Goal: Transaction & Acquisition: Purchase product/service

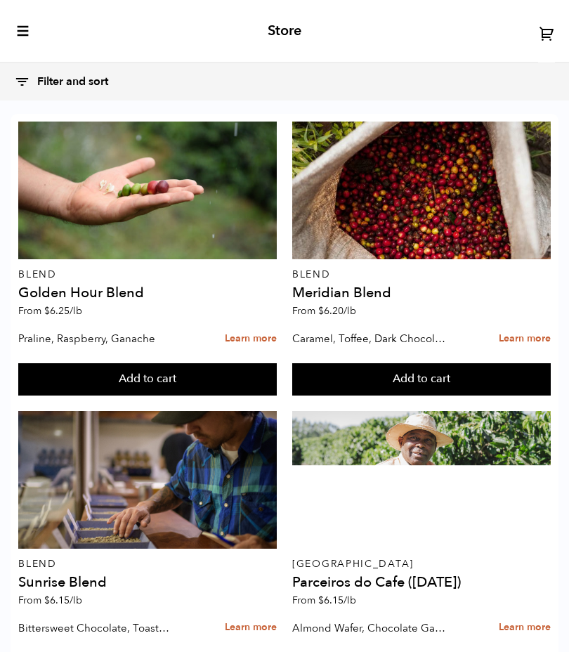
click at [547, 36] on icon at bounding box center [547, 33] width 16 height 16
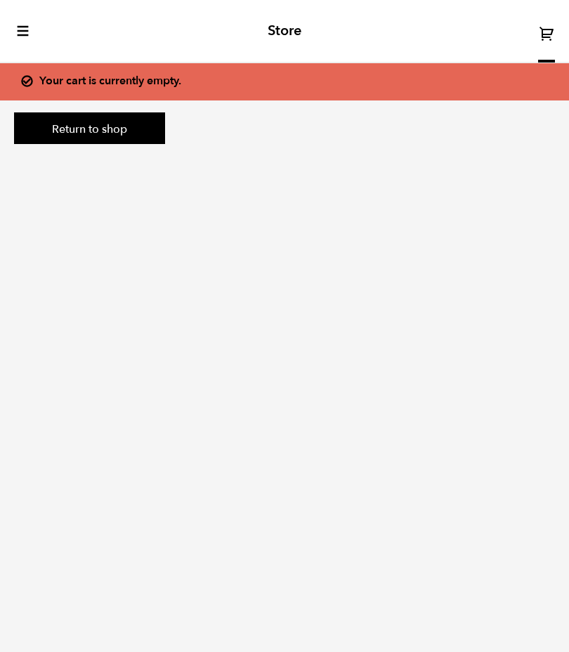
click at [41, 27] on div "Store" at bounding box center [284, 31] width 569 height 63
click at [29, 35] on icon "toggle-mobile-menu" at bounding box center [23, 31] width 14 height 14
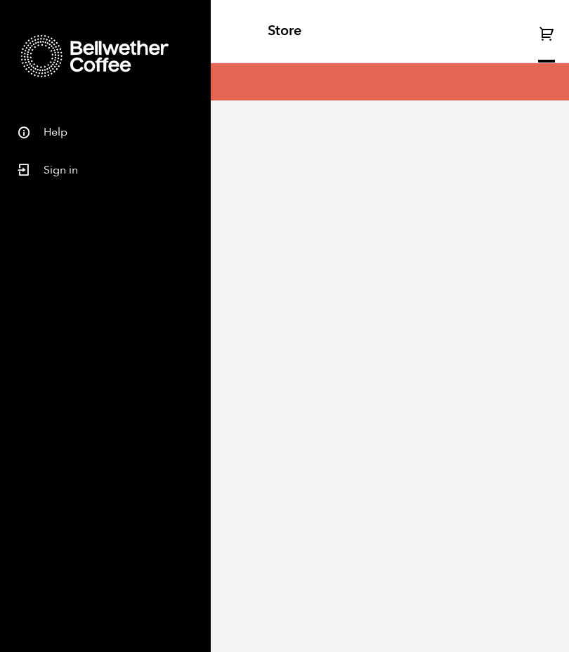
click at [69, 167] on link "Sign in" at bounding box center [105, 168] width 211 height 38
click at [64, 180] on link "Sign in" at bounding box center [105, 168] width 211 height 38
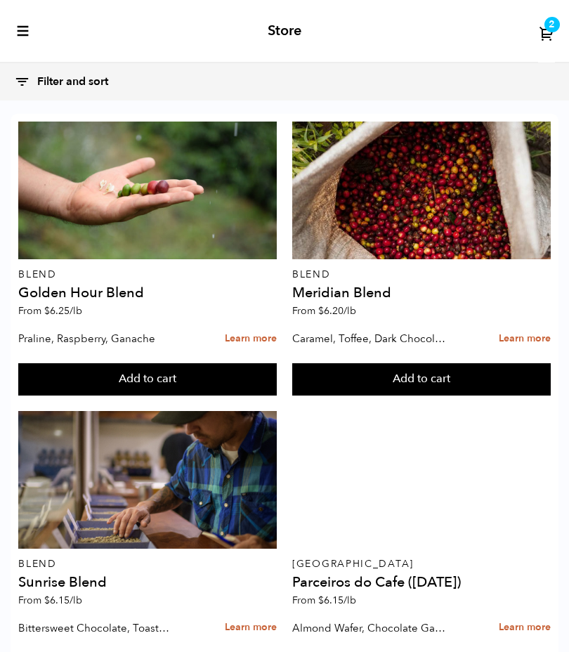
click at [553, 31] on span "2" at bounding box center [551, 24] width 6 height 13
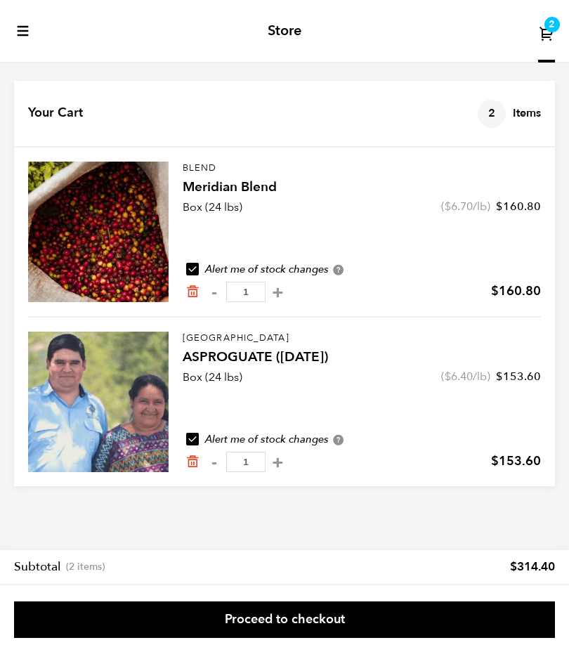
click at [279, 610] on link "Proceed to checkout" at bounding box center [284, 619] width 541 height 37
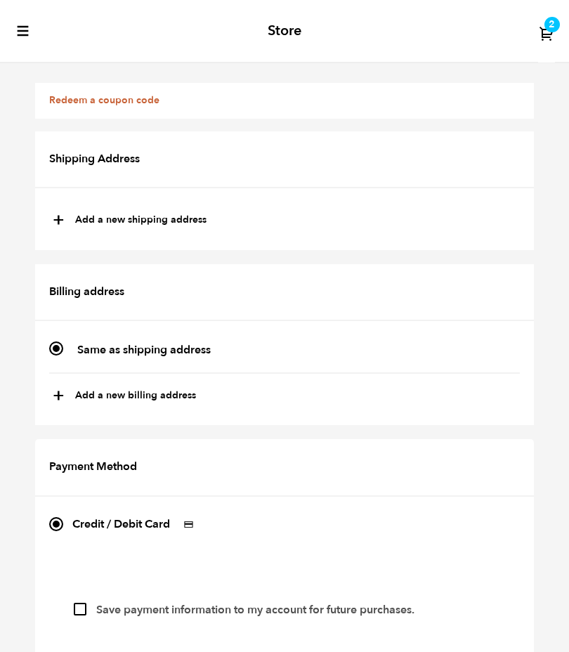
click at [407, 162] on h2 "Shipping Address" at bounding box center [284, 159] width 499 height 57
click at [176, 223] on button "+ Add a new shipping address" at bounding box center [130, 221] width 154 height 24
type input "New address"
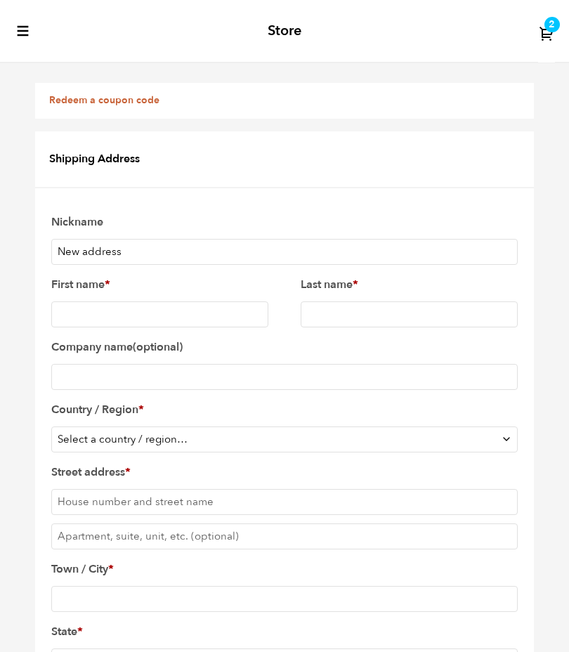
click at [248, 167] on h2 "Shipping Address" at bounding box center [284, 159] width 499 height 57
click at [209, 251] on input "New address" at bounding box center [284, 252] width 466 height 26
click at [211, 312] on input "First name *" at bounding box center [159, 314] width 217 height 26
type input "Quinn"
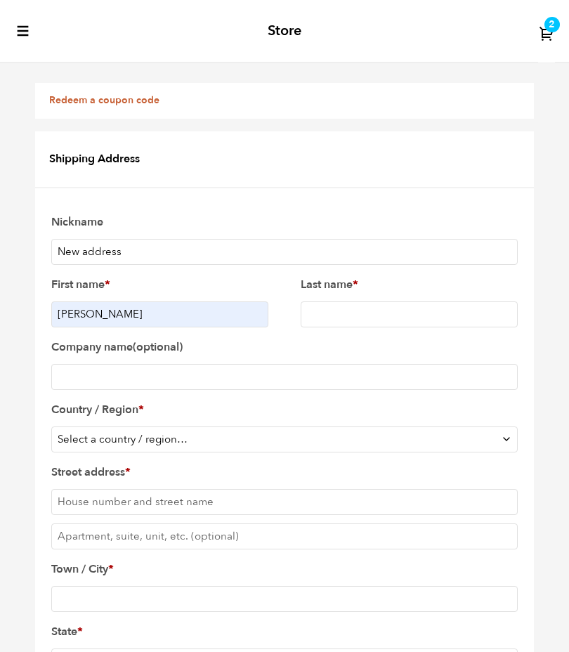
type input "Caldaron"
select select "US"
type input "723 Masterson Dr"
type input "[GEOGRAPHIC_DATA]"
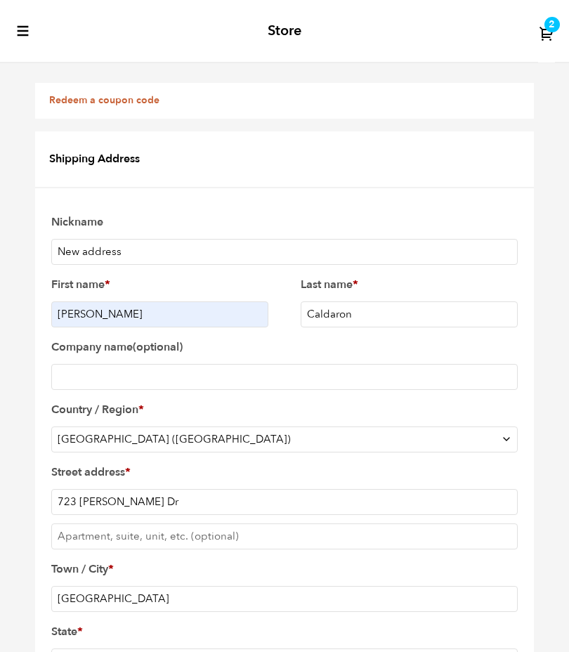
type input "91360"
select select "CA"
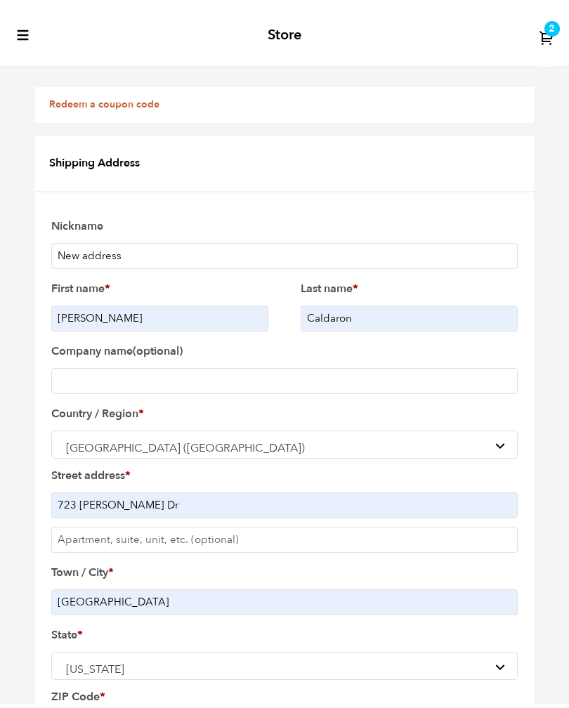
scroll to position [183, 0]
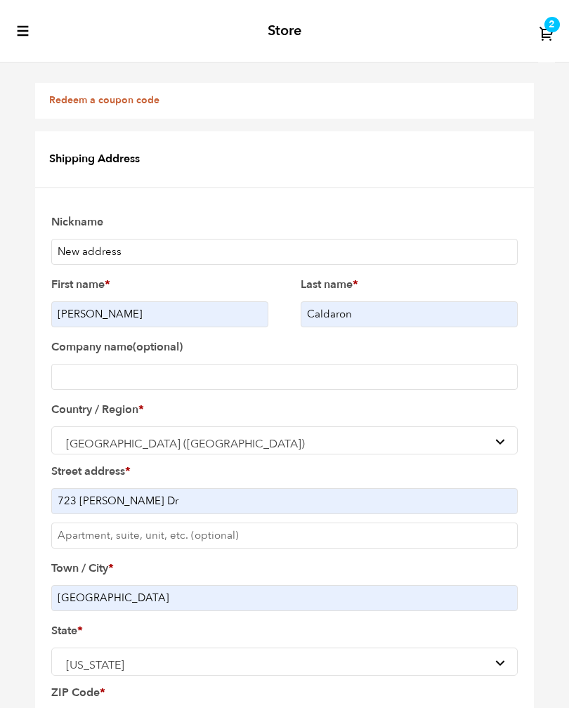
click at [377, 364] on input "Company name (optional)" at bounding box center [284, 377] width 466 height 26
type input "Surfrider Coffee Company"
type input "Suite 100"
type input "9498502462"
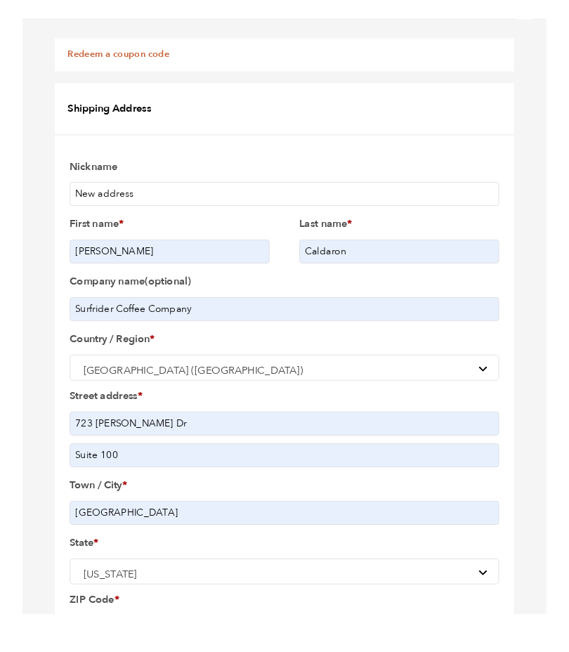
scroll to position [437, 0]
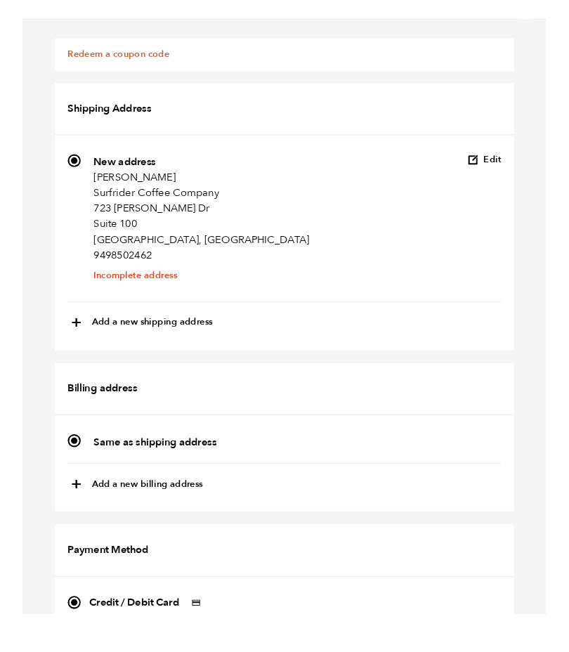
scroll to position [342, 0]
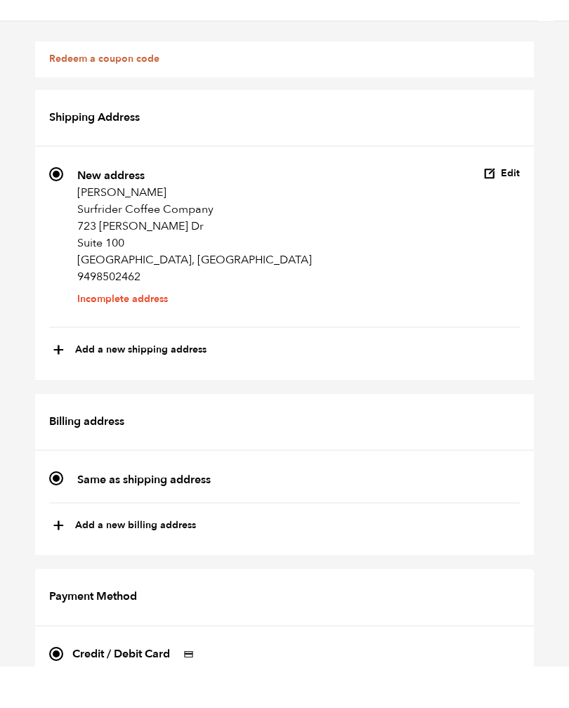
radio input "true"
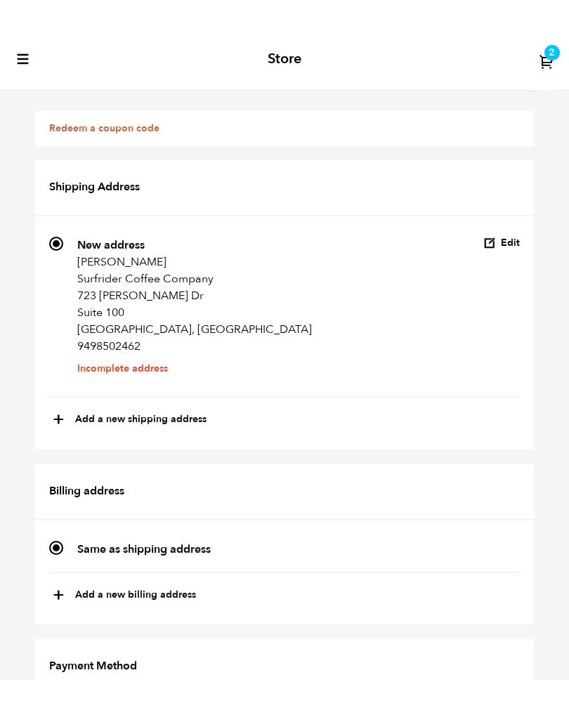
scroll to position [67, 0]
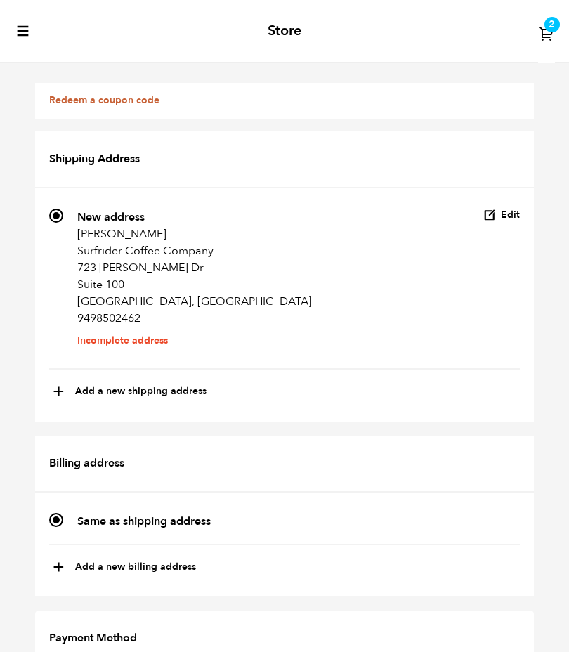
click at [199, 293] on p "Thousand Oaks, CA 91360, US" at bounding box center [194, 301] width 235 height 17
click at [63, 223] on input "766 New address Quinn Caldaron Surfrider Coffee Company 723 Masterson Dr Suite …" at bounding box center [56, 216] width 14 height 14
click at [190, 242] on p "Surfrider Coffee Company" at bounding box center [194, 250] width 235 height 17
click at [63, 209] on input "766 New address Quinn Caldaron Surfrider Coffee Company 723 Masterson Dr Suite …" at bounding box center [56, 216] width 14 height 14
click at [506, 209] on button "Edit" at bounding box center [501, 215] width 37 height 13
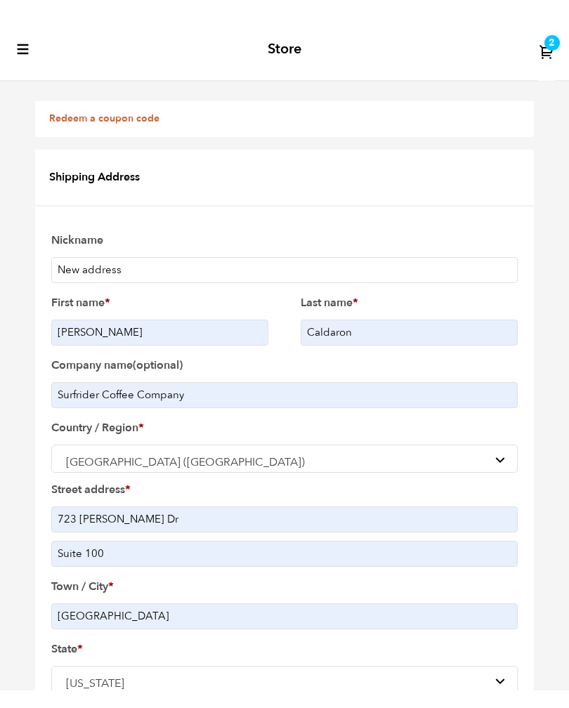
scroll to position [0, 0]
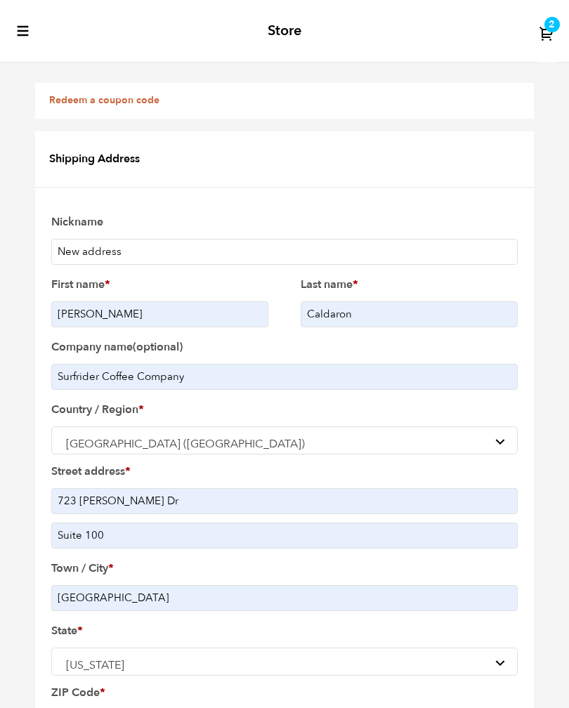
click at [256, 530] on input "Suite 100" at bounding box center [284, 535] width 466 height 26
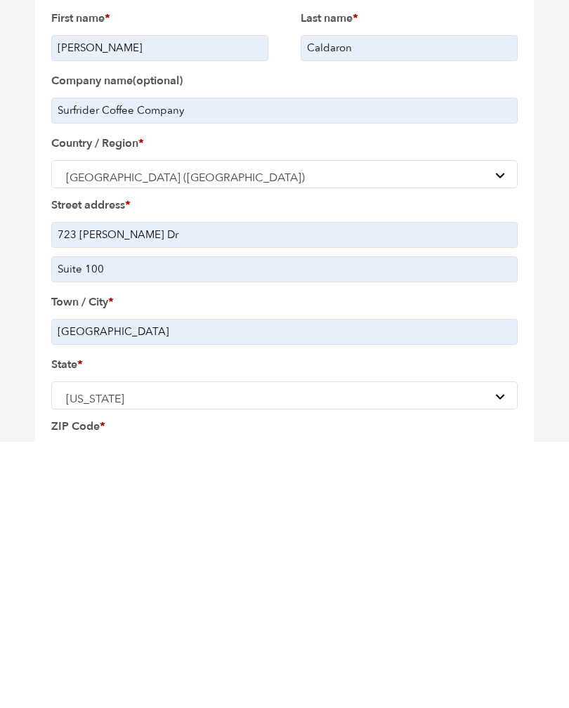
click at [375, 522] on input "Suite 100" at bounding box center [284, 535] width 466 height 26
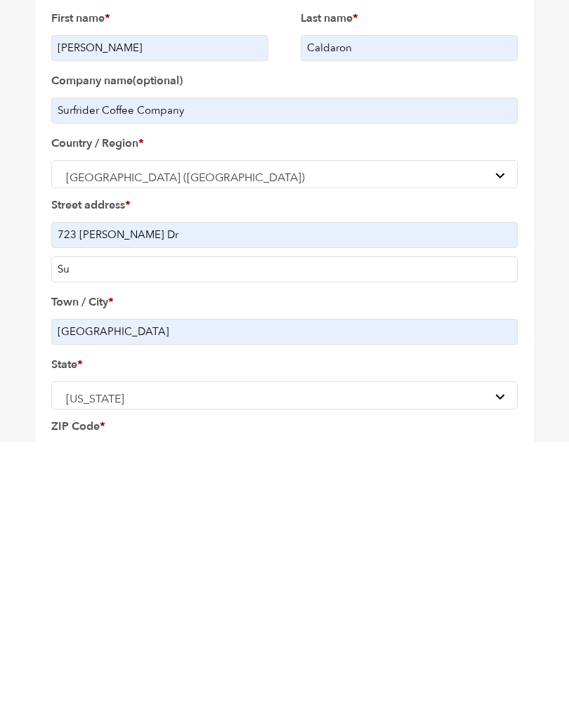
type input "S"
click button "Cancel" at bounding box center [0, 0] width 0 height 0
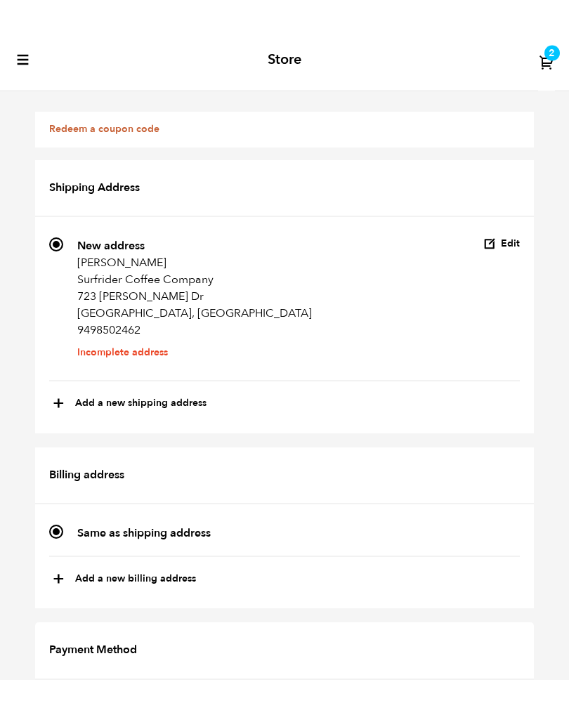
scroll to position [0, 0]
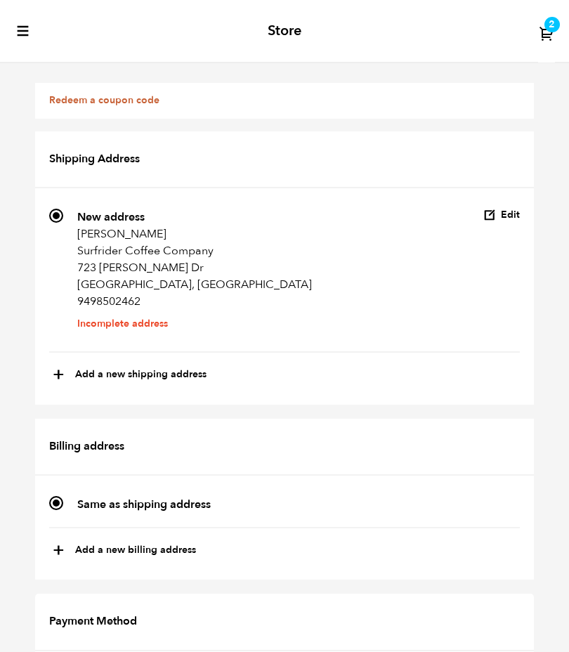
click at [492, 212] on icon "button" at bounding box center [489, 215] width 13 height 13
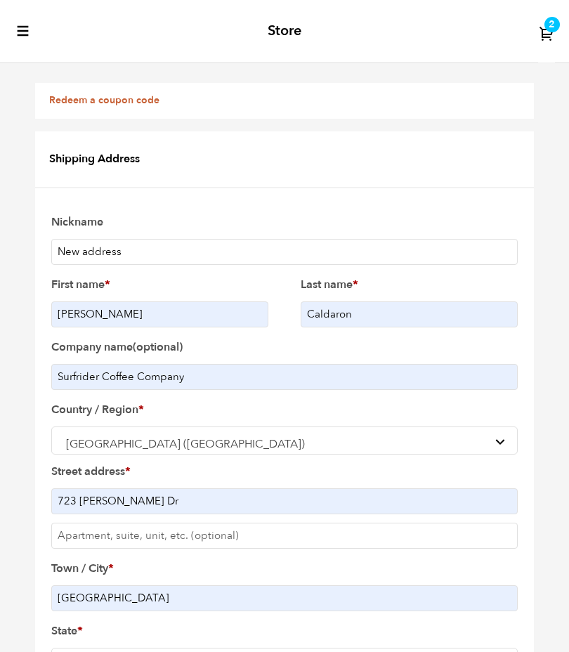
click at [388, 317] on input "Caldaron" at bounding box center [409, 314] width 217 height 26
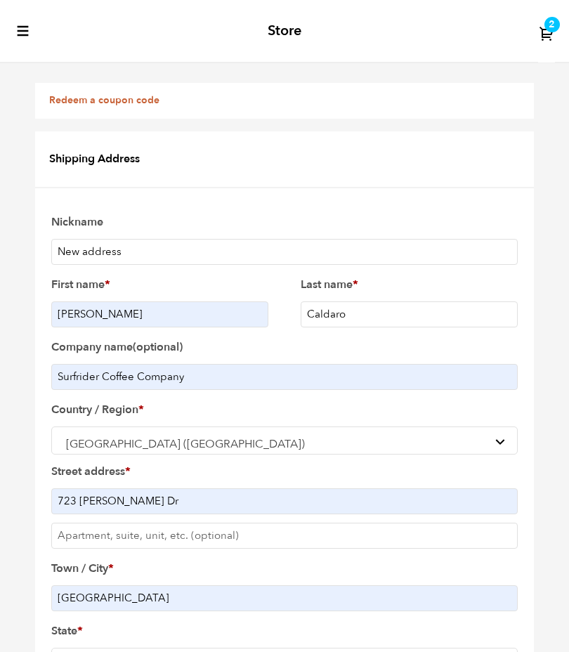
type input "Caldaron"
click at [160, 317] on input "[PERSON_NAME]" at bounding box center [159, 314] width 217 height 26
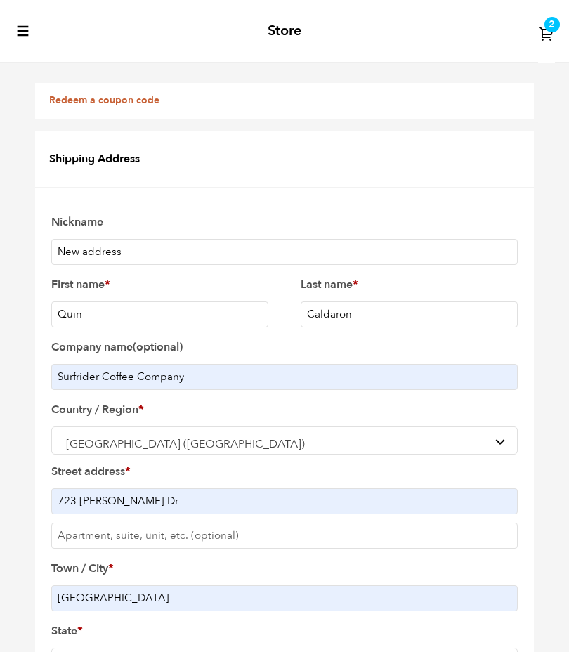
type input "[PERSON_NAME]"
click at [225, 378] on input "Surfrider Coffee Company" at bounding box center [284, 377] width 466 height 26
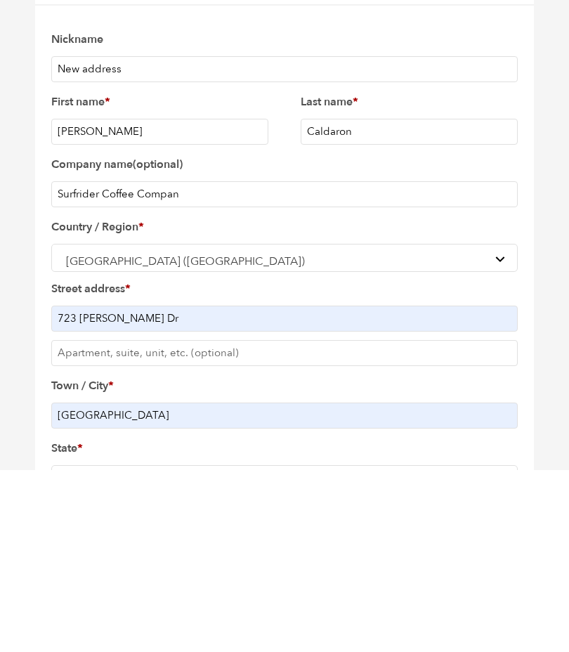
type input "Surfrider Coffee Company"
click at [201, 488] on input "723 Masterson Dr" at bounding box center [284, 501] width 466 height 26
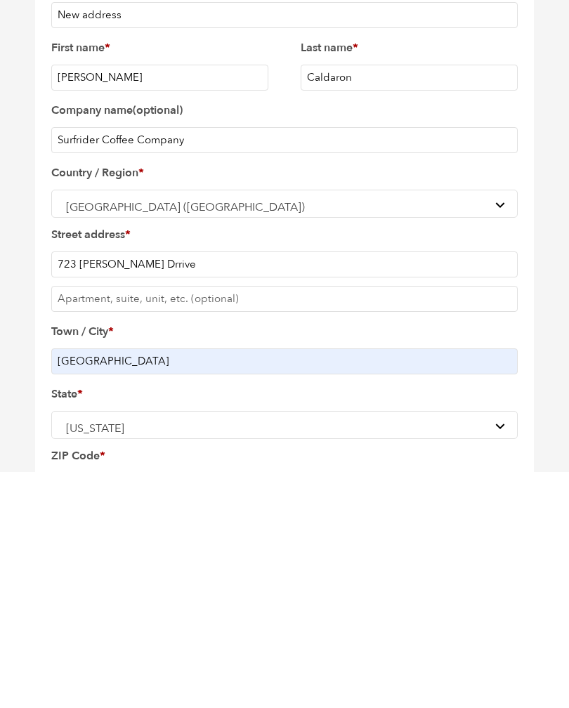
type input "723 [PERSON_NAME] Drrive"
click at [303, 585] on input "[GEOGRAPHIC_DATA]" at bounding box center [284, 598] width 466 height 26
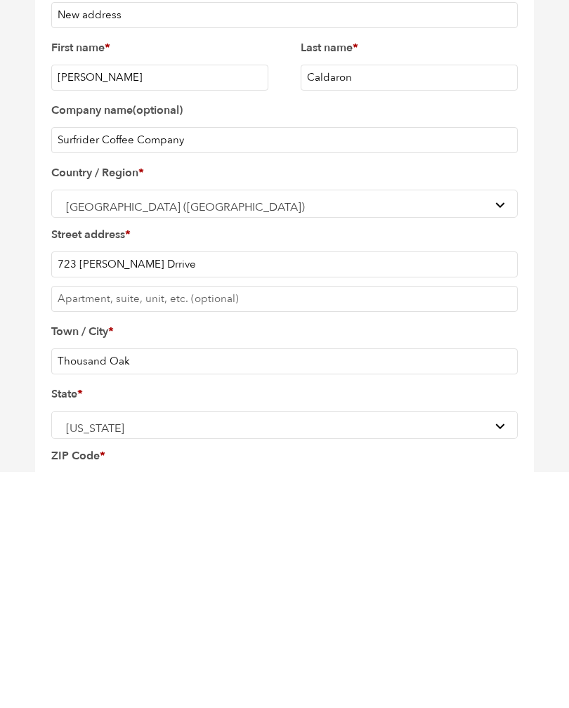
type input "[GEOGRAPHIC_DATA]"
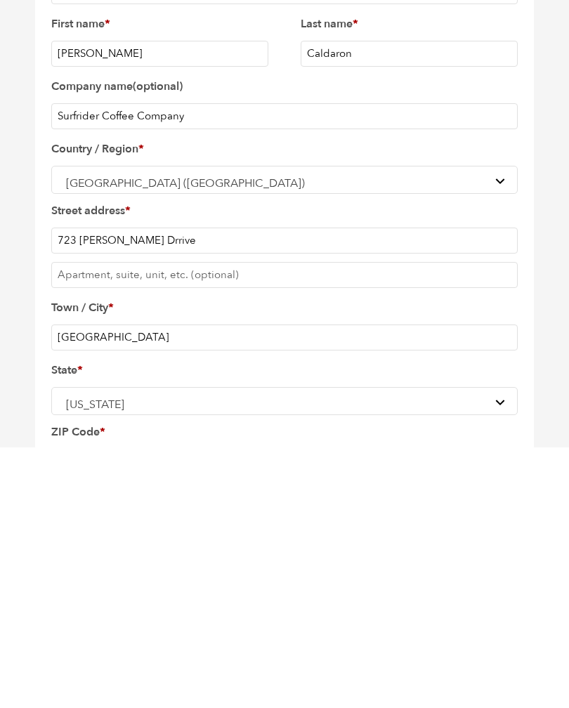
scroll to position [185, 0]
click at [279, 651] on input "91360" at bounding box center [284, 722] width 466 height 26
type input "91360"
type input "9498502462"
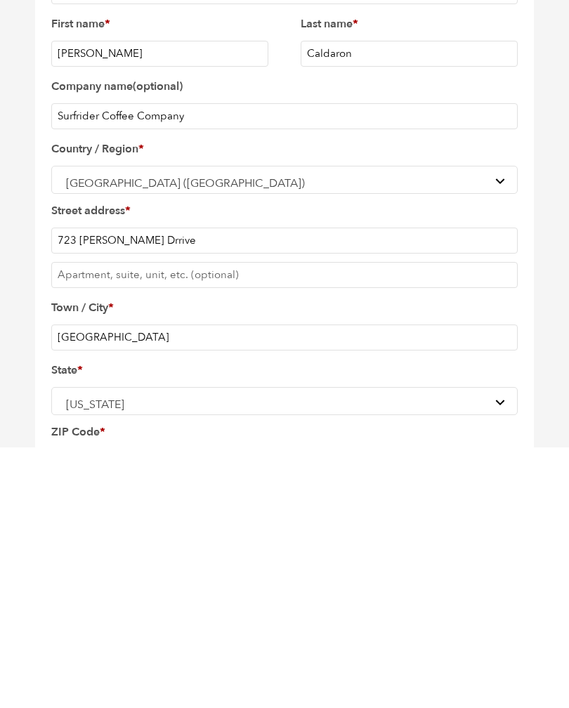
scroll to position [227, 0]
type input "Suite 100"
type input "[PERSON_NAME][EMAIL_ADDRESS][DOMAIN_NAME]"
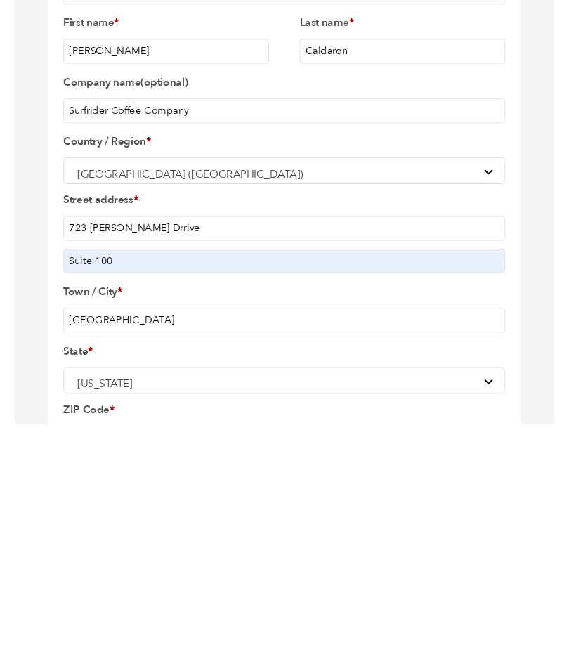
scroll to position [446, 0]
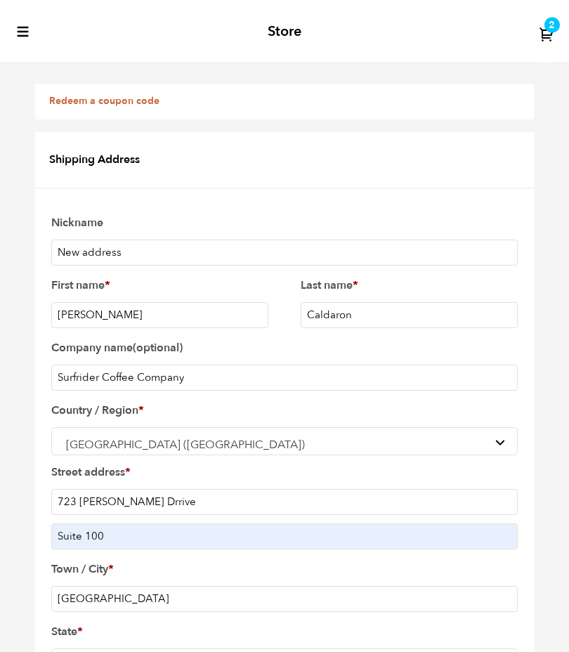
click at [366, 522] on input "Suite 100" at bounding box center [284, 535] width 466 height 26
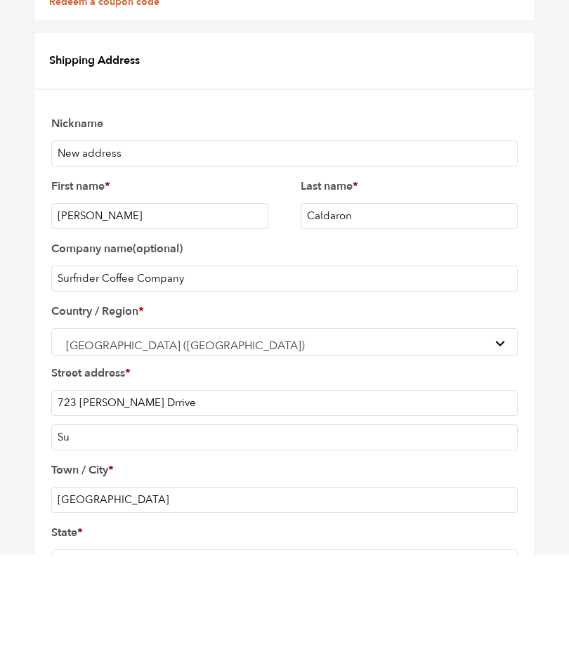
type input "S"
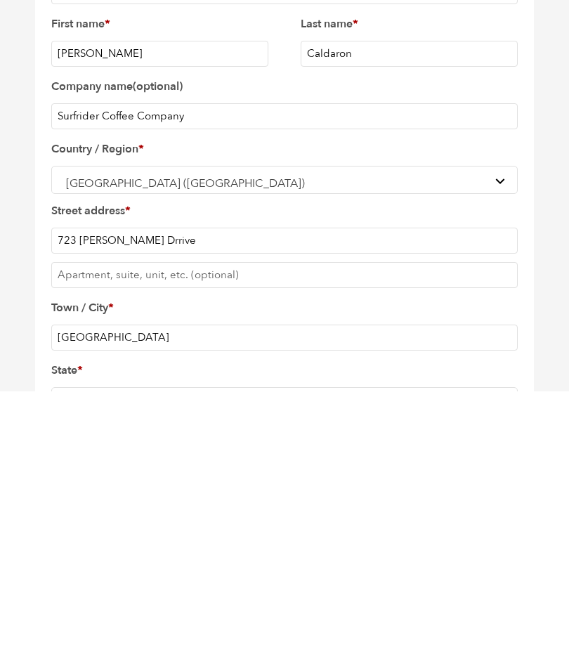
type input "[PERSON_NAME][EMAIL_ADDRESS][DOMAIN_NAME]"
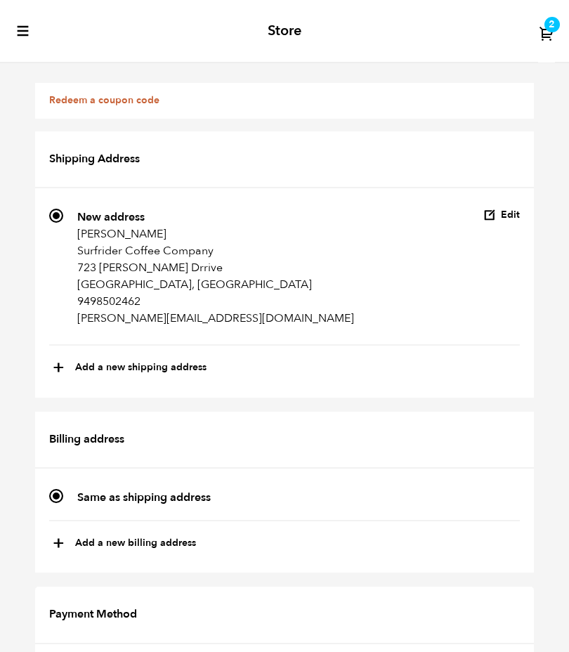
scroll to position [0, 0]
click at [27, 32] on icon "toggle-mobile-menu" at bounding box center [23, 31] width 14 height 14
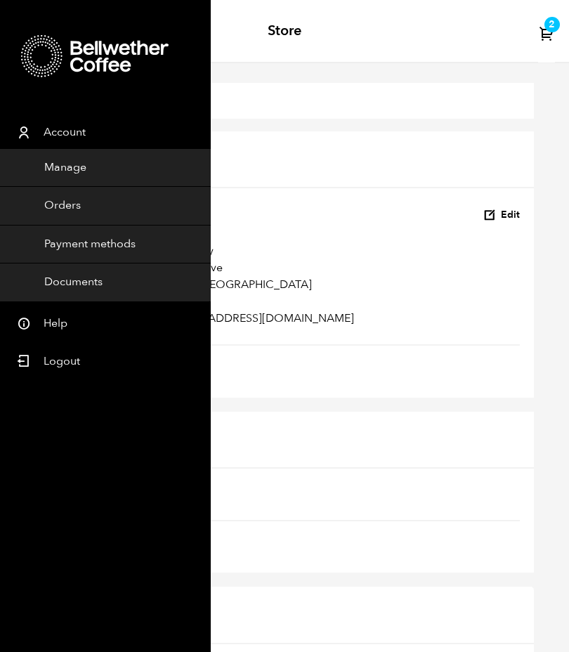
click at [114, 132] on link "Account" at bounding box center [99, 130] width 199 height 38
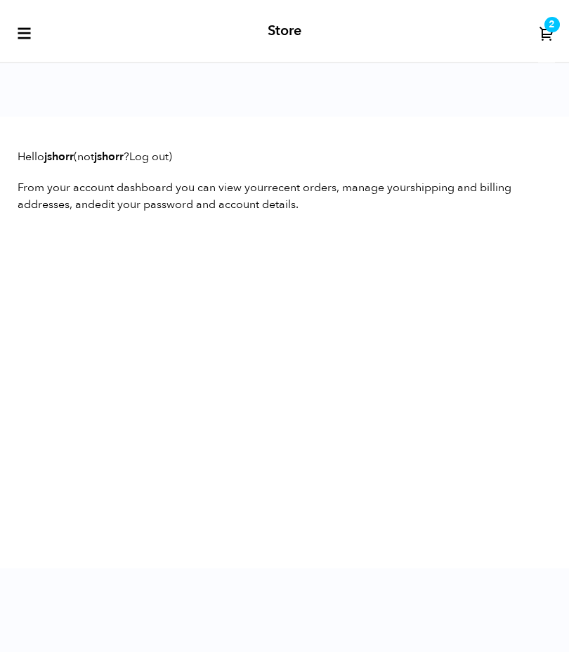
click at [28, 41] on icon "toggle-mobile-menu" at bounding box center [24, 33] width 16 height 16
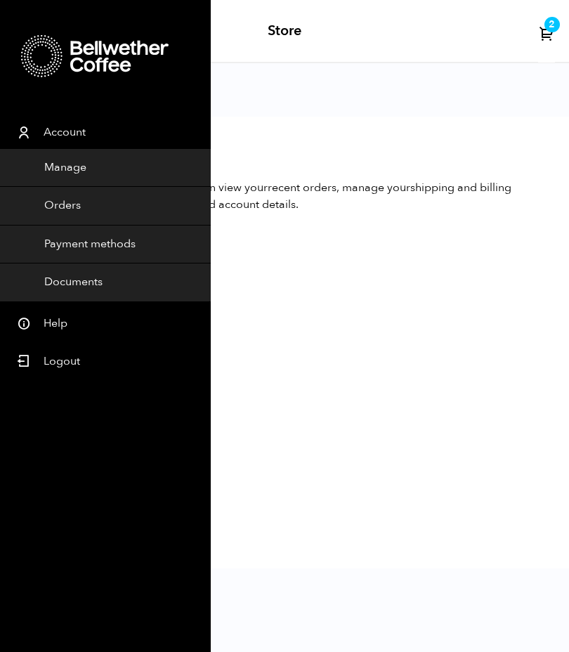
click at [78, 168] on link "Manage" at bounding box center [105, 168] width 211 height 39
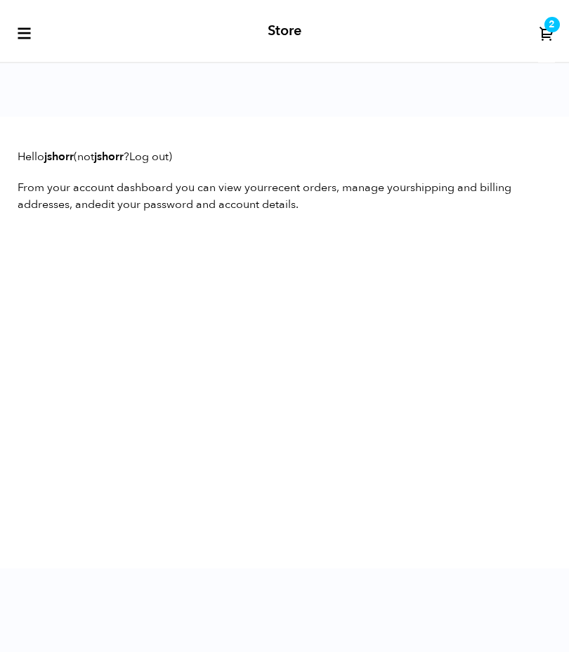
click at [28, 29] on icon "toggle-mobile-menu" at bounding box center [24, 33] width 16 height 16
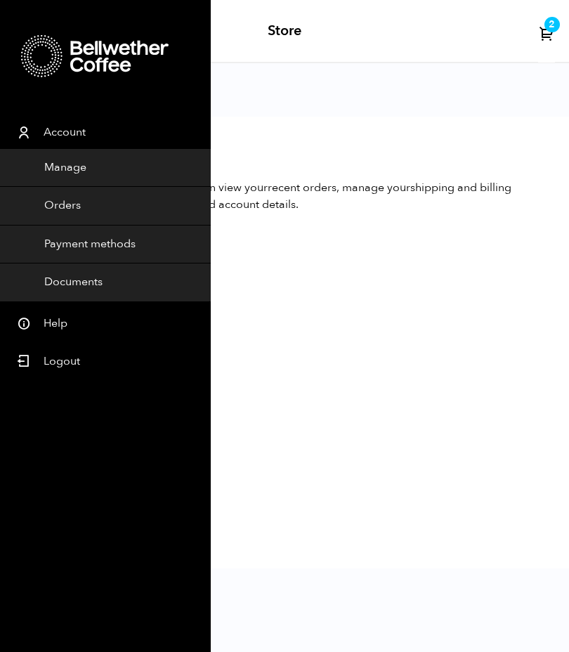
click at [88, 206] on link "Orders" at bounding box center [105, 206] width 211 height 39
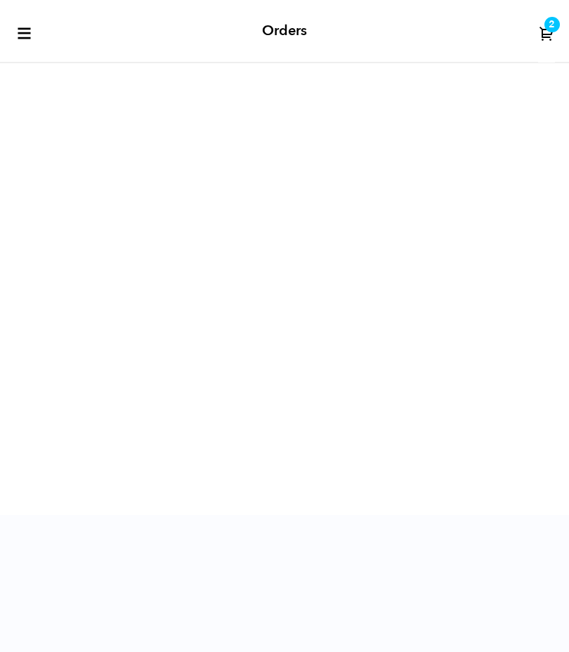
click at [362, 257] on div "No order has been made yet." at bounding box center [284, 289] width 569 height 452
click at [541, 27] on icon at bounding box center [547, 33] width 16 height 16
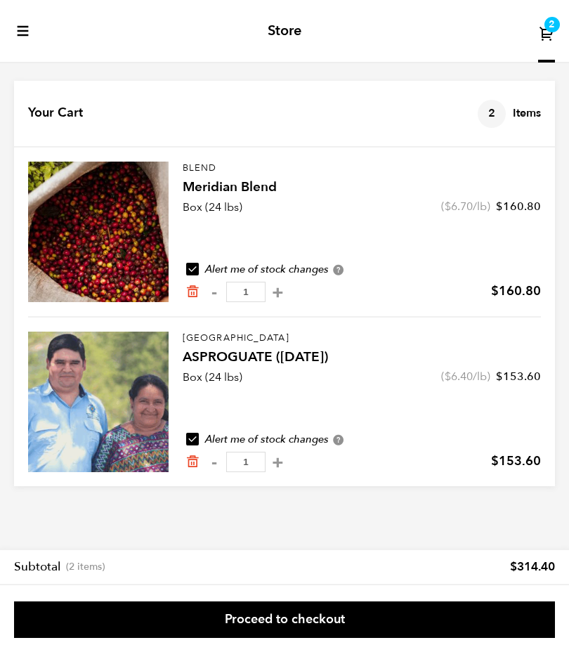
click at [23, 34] on icon "toggle-mobile-menu" at bounding box center [23, 31] width 14 height 14
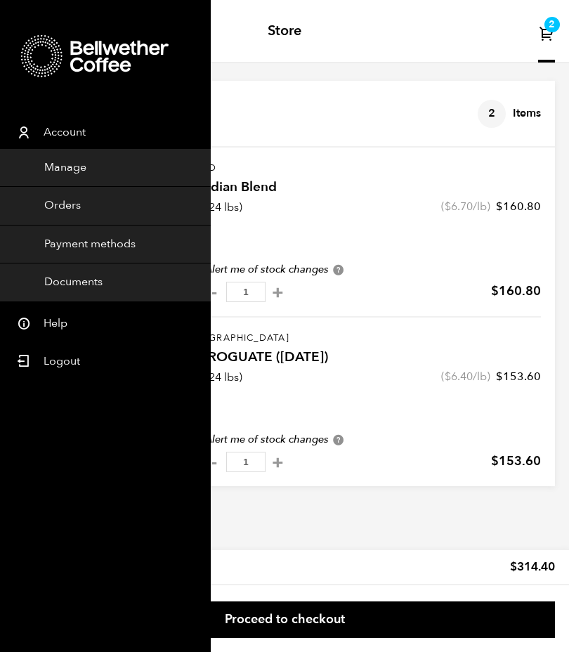
click at [103, 53] on icon at bounding box center [119, 56] width 98 height 56
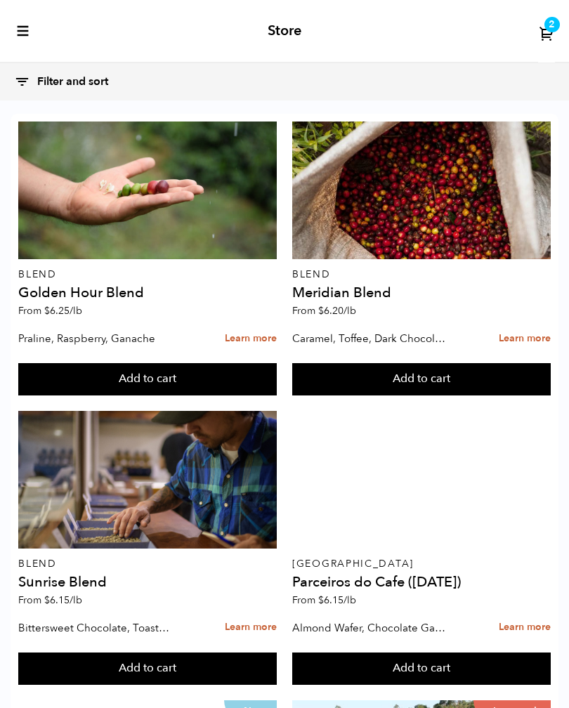
scroll to position [1953, 0]
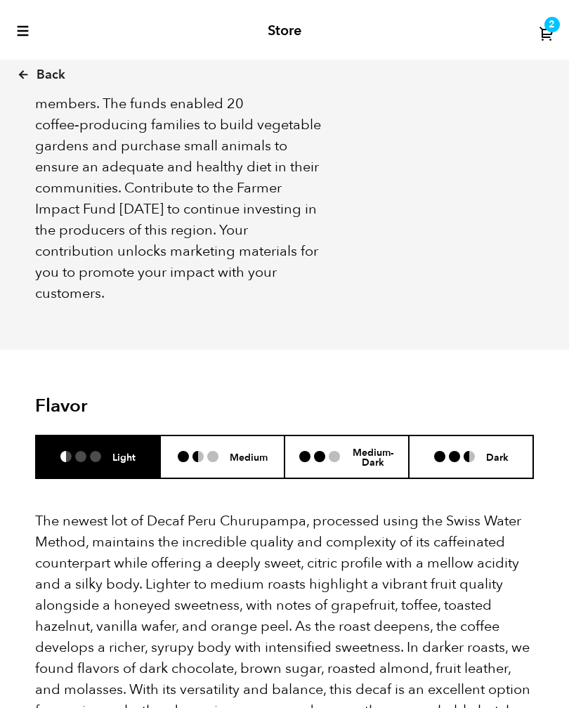
scroll to position [1555, 0]
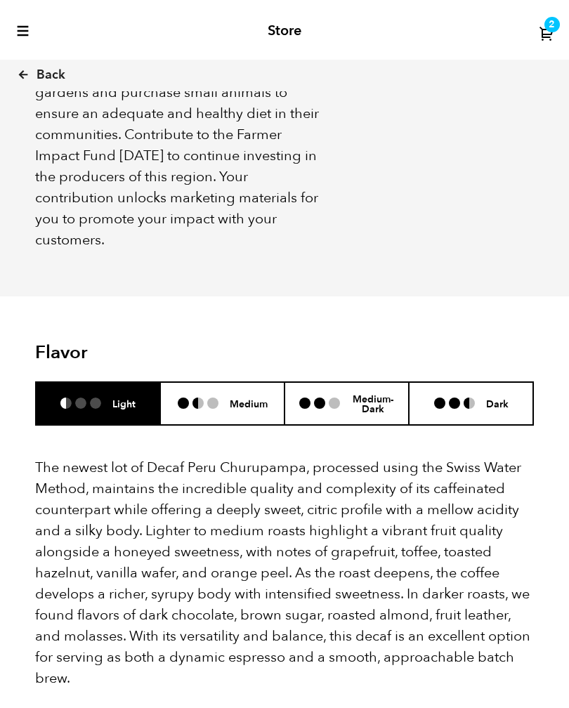
click at [312, 393] on div "Medium-Dark" at bounding box center [346, 404] width 95 height 22
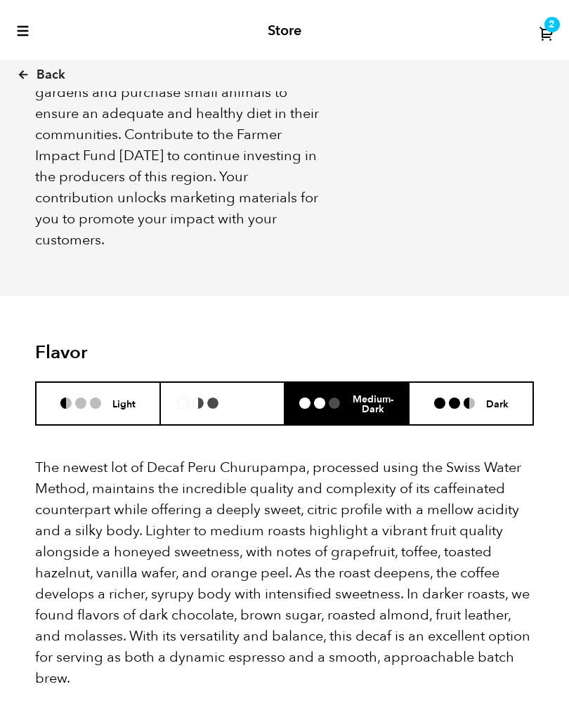
click at [221, 397] on ul at bounding box center [204, 402] width 52 height 11
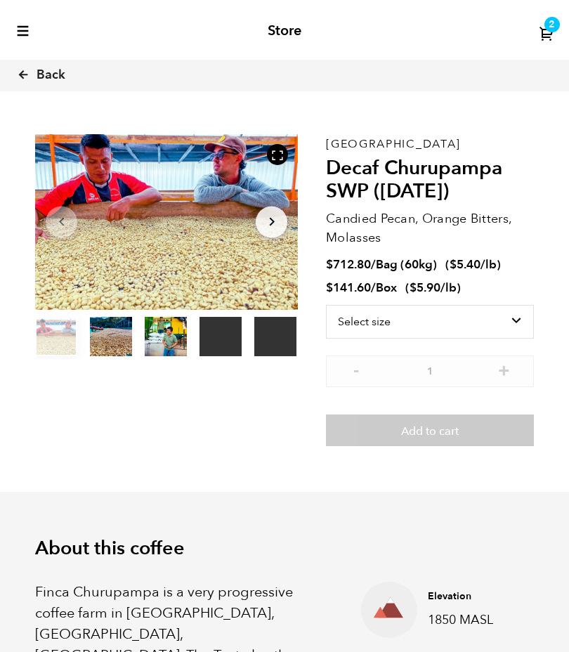
scroll to position [0, 0]
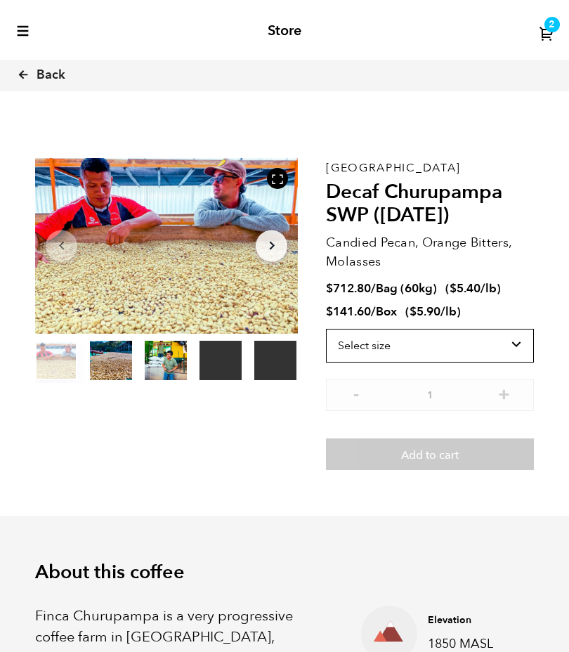
click at [348, 331] on select "Select size Bag (60kg) (132 lbs) Box (24 lbs)" at bounding box center [430, 346] width 208 height 34
select select "box"
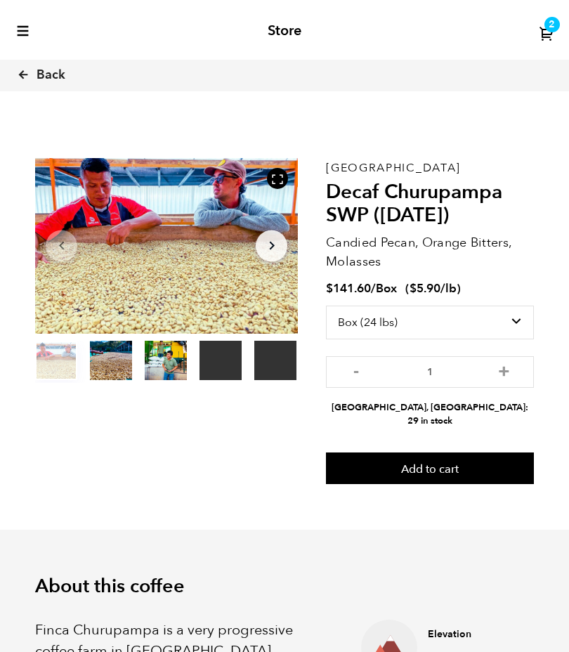
click at [371, 452] on button "Add to cart" at bounding box center [430, 468] width 208 height 32
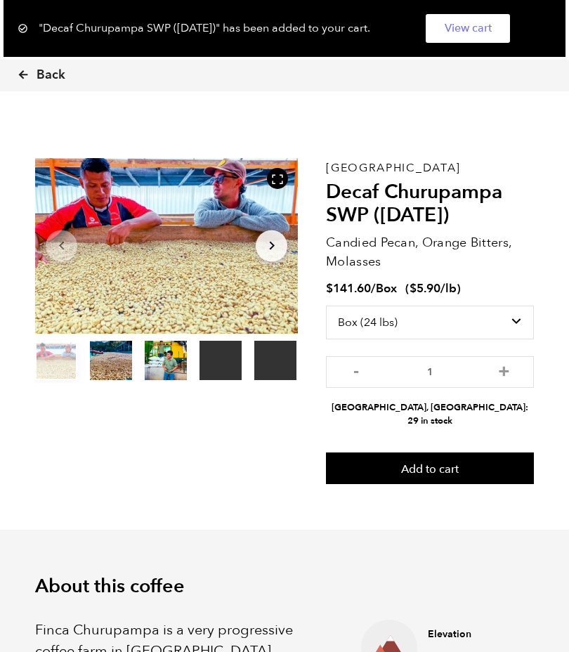
click at [474, 25] on link "View cart" at bounding box center [468, 28] width 84 height 29
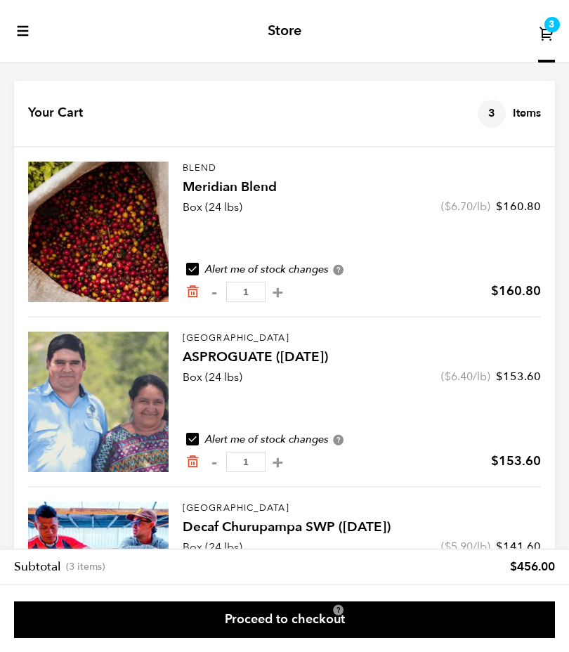
click at [294, 614] on link "Proceed to checkout" at bounding box center [284, 619] width 541 height 37
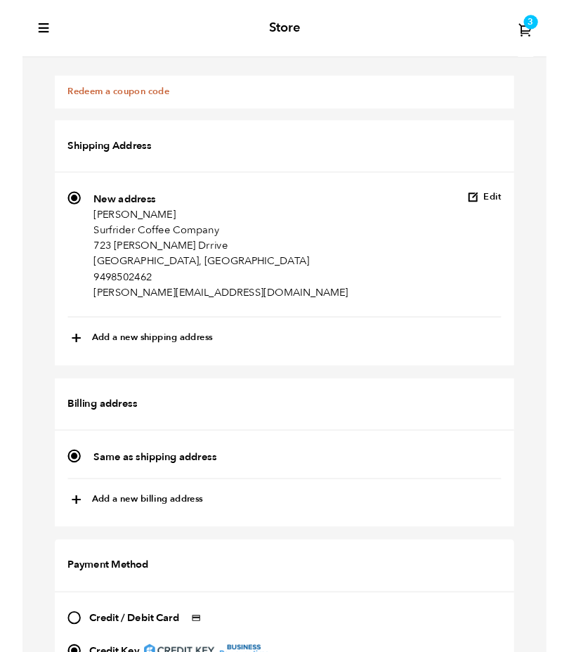
scroll to position [1097, 0]
